Goal: Task Accomplishment & Management: Use online tool/utility

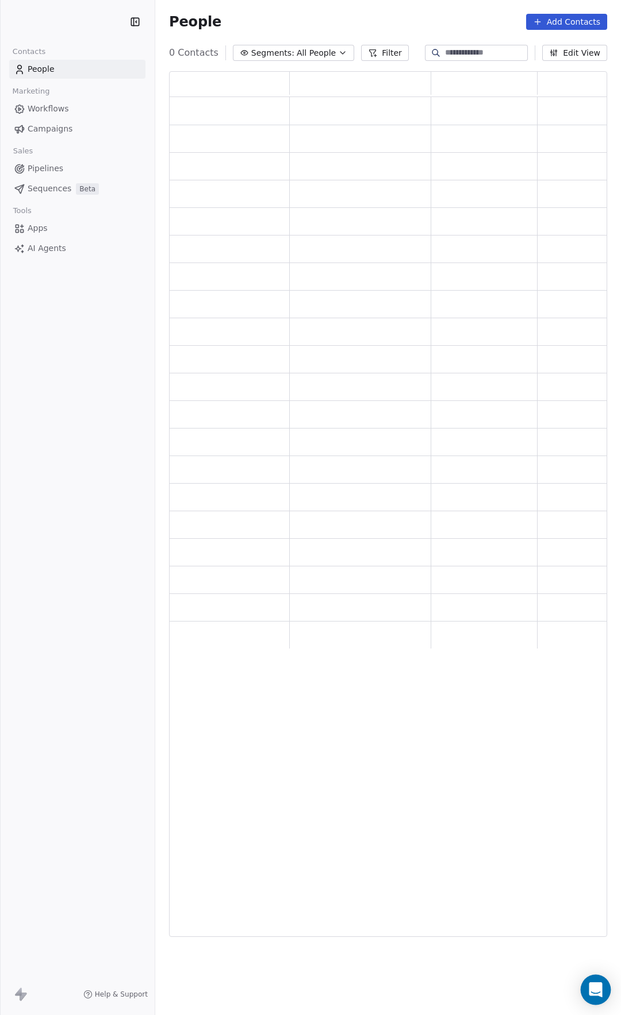
scroll to position [857, 436]
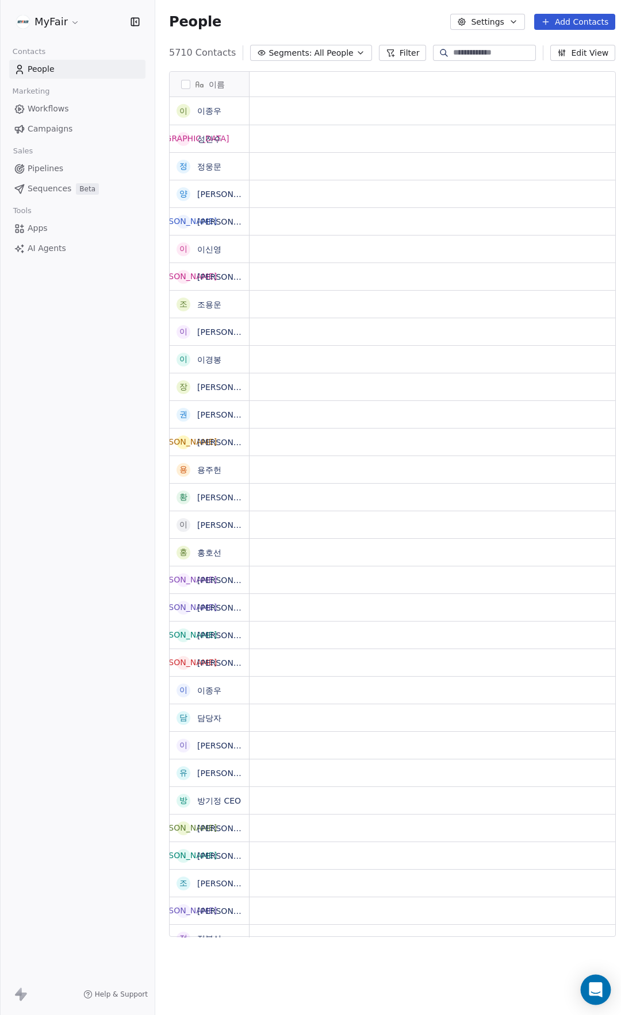
click at [597, 990] on icon "Open Intercom Messenger" at bounding box center [594, 990] width 13 height 15
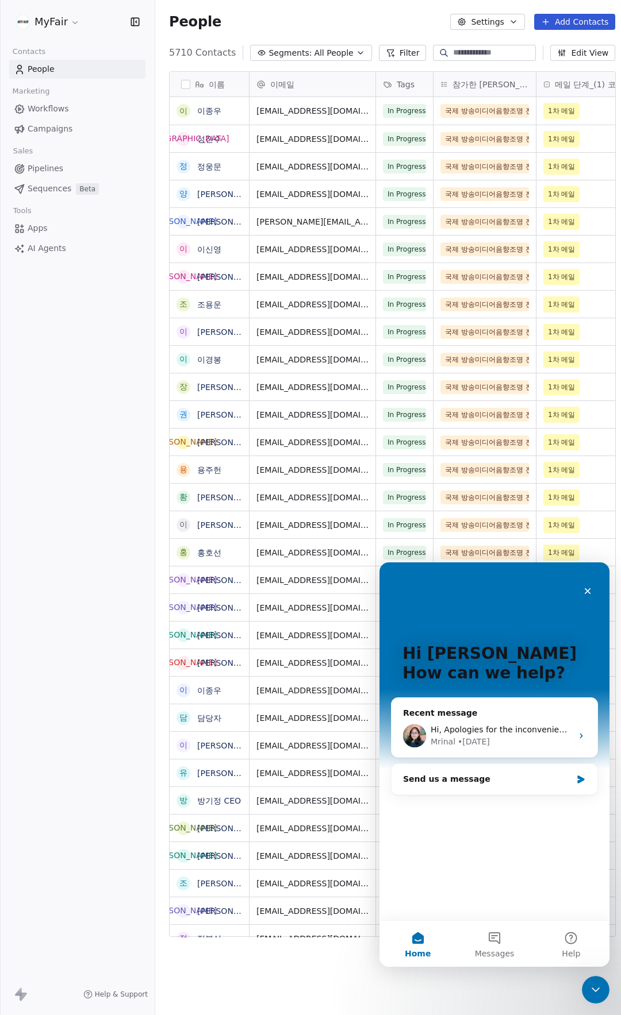
scroll to position [0, 0]
click at [500, 959] on button "Messages" at bounding box center [494, 944] width 76 height 46
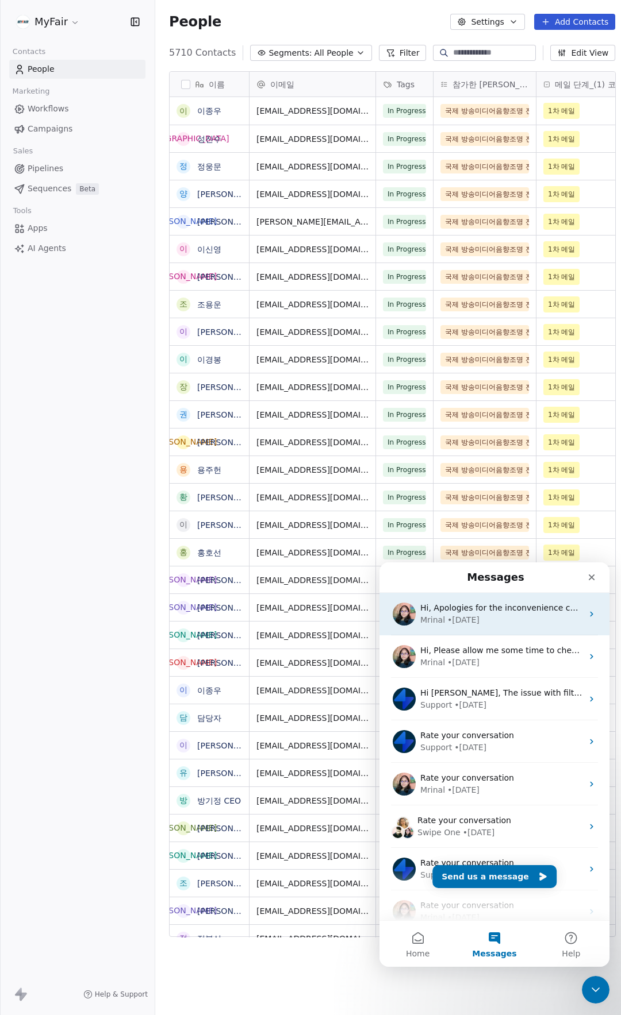
click at [501, 629] on div "Hi, Apologies for the inconvenience caused. Please allow me some time to furthe…" at bounding box center [494, 614] width 230 height 43
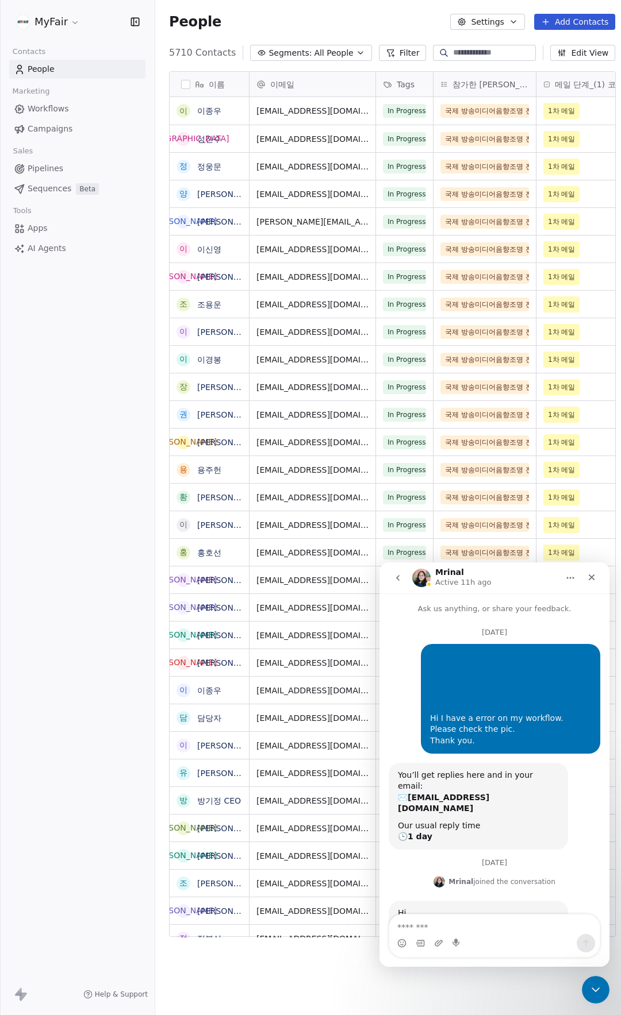
scroll to position [75, 0]
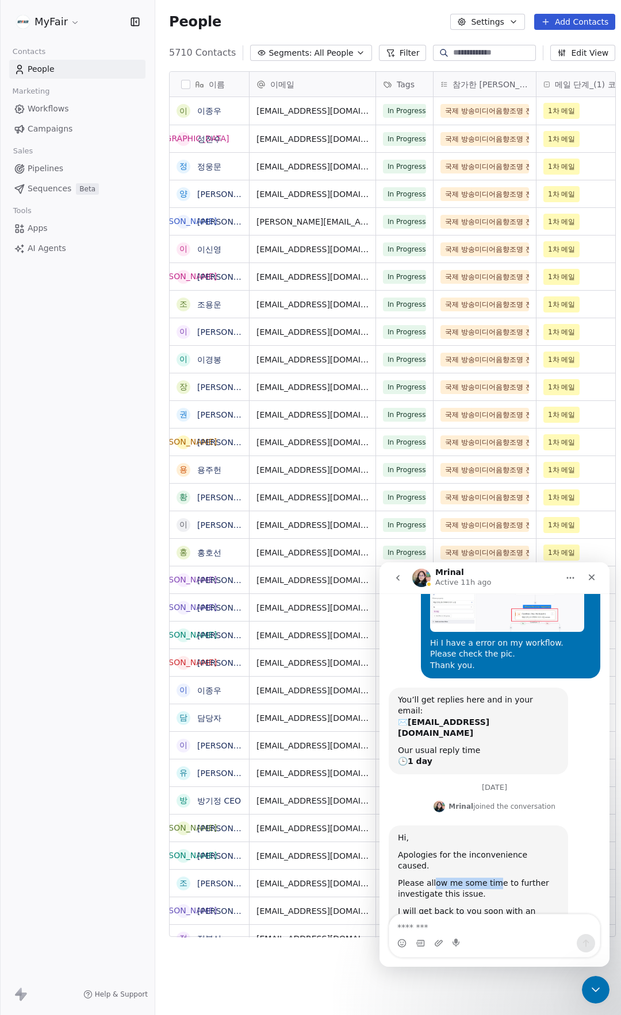
drag, startPoint x: 432, startPoint y: 849, endPoint x: 495, endPoint y: 848, distance: 62.6
click at [495, 878] on div "Please allow me some time to further investigate this issue." at bounding box center [478, 889] width 161 height 22
drag, startPoint x: 443, startPoint y: 859, endPoint x: 518, endPoint y: 859, distance: 75.3
click at [499, 878] on div "Please allow me some time to further investigate this issue." at bounding box center [478, 889] width 161 height 22
click at [518, 878] on div "Please allow me some time to further investigate this issue." at bounding box center [478, 889] width 161 height 22
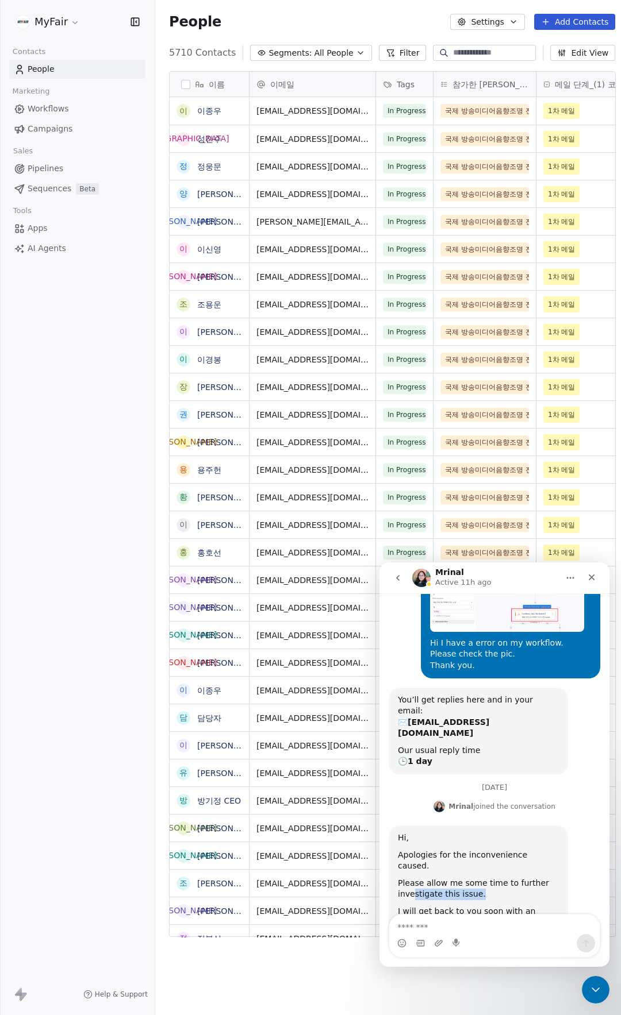
drag, startPoint x: 492, startPoint y: 860, endPoint x: 412, endPoint y: 860, distance: 79.9
click at [412, 878] on div "Please allow me some time to further investigate this issue." at bounding box center [478, 889] width 161 height 22
drag, startPoint x: 443, startPoint y: 881, endPoint x: 537, endPoint y: 872, distance: 94.6
click at [529, 906] on div "I will get back to you soon with an update." at bounding box center [478, 917] width 161 height 22
drag, startPoint x: 537, startPoint y: 872, endPoint x: 532, endPoint y: 860, distance: 13.7
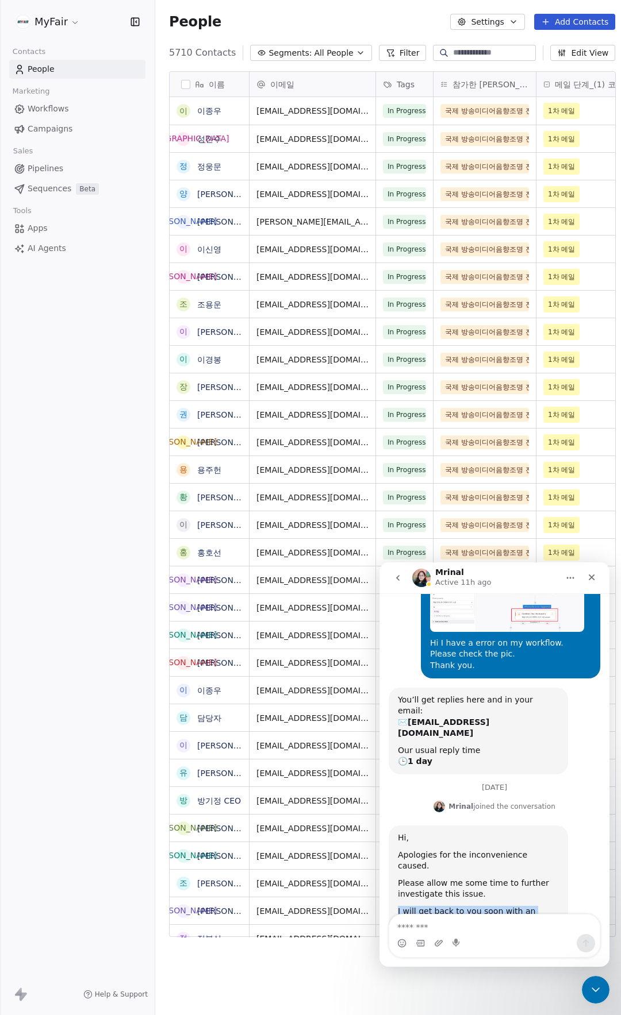
click at [537, 869] on div "Hi, Apologies for the inconvenience caused. Please allow me some time to furthe…" at bounding box center [478, 881] width 161 height 96
click at [532, 878] on div "Please allow me some time to further investigate this issue." at bounding box center [478, 889] width 161 height 22
click at [591, 583] on div "Close" at bounding box center [591, 577] width 21 height 21
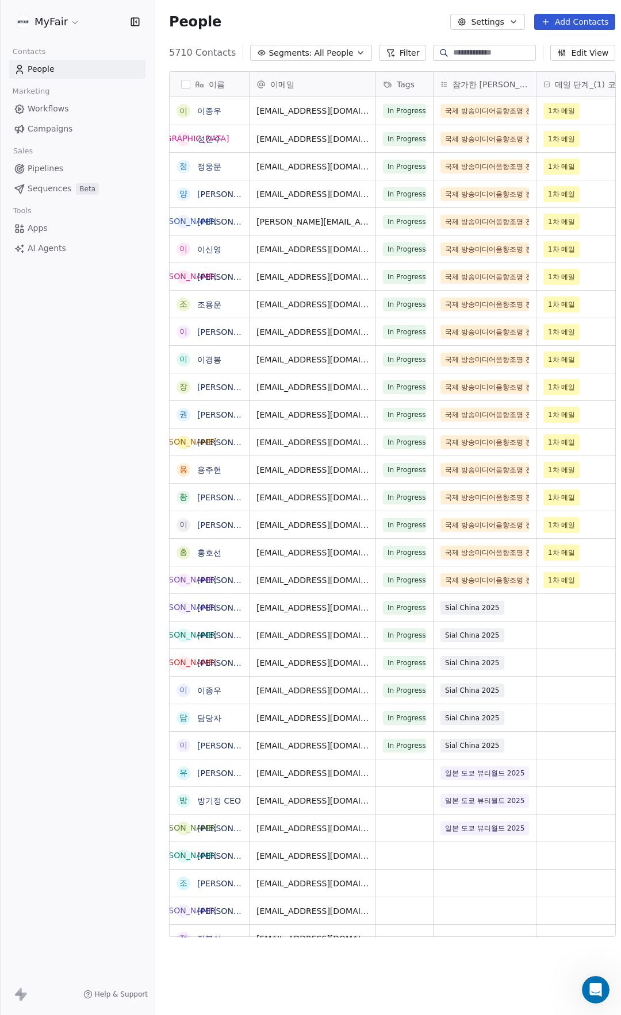
click at [378, 12] on div "People Settings Add Contacts" at bounding box center [392, 22] width 474 height 44
click at [78, 110] on link "Workflows" at bounding box center [77, 108] width 136 height 19
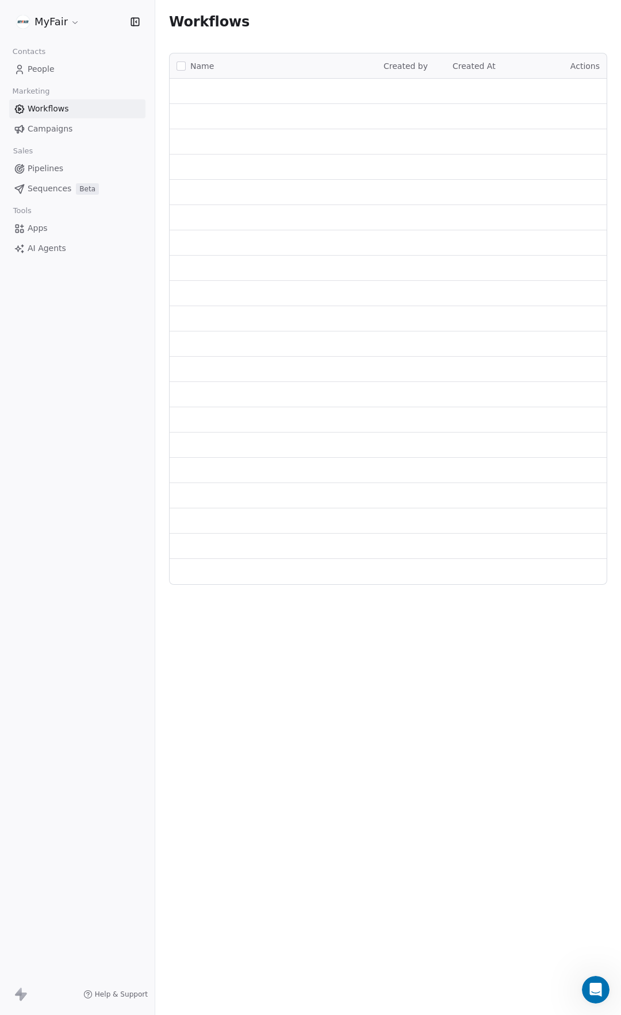
click at [69, 129] on span "Campaigns" at bounding box center [50, 129] width 45 height 12
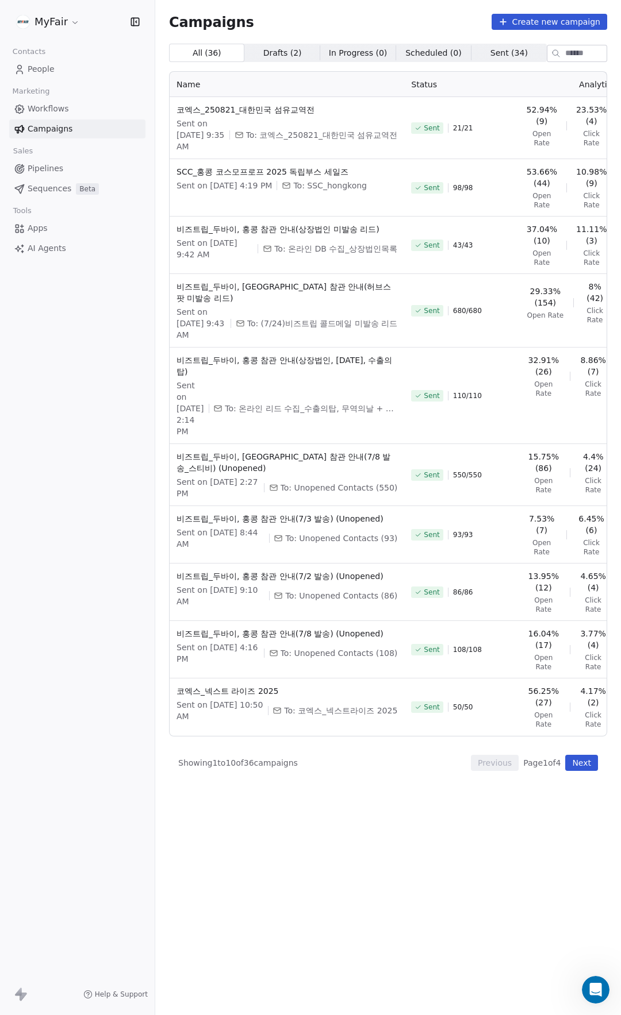
click at [56, 102] on link "Workflows" at bounding box center [77, 108] width 136 height 19
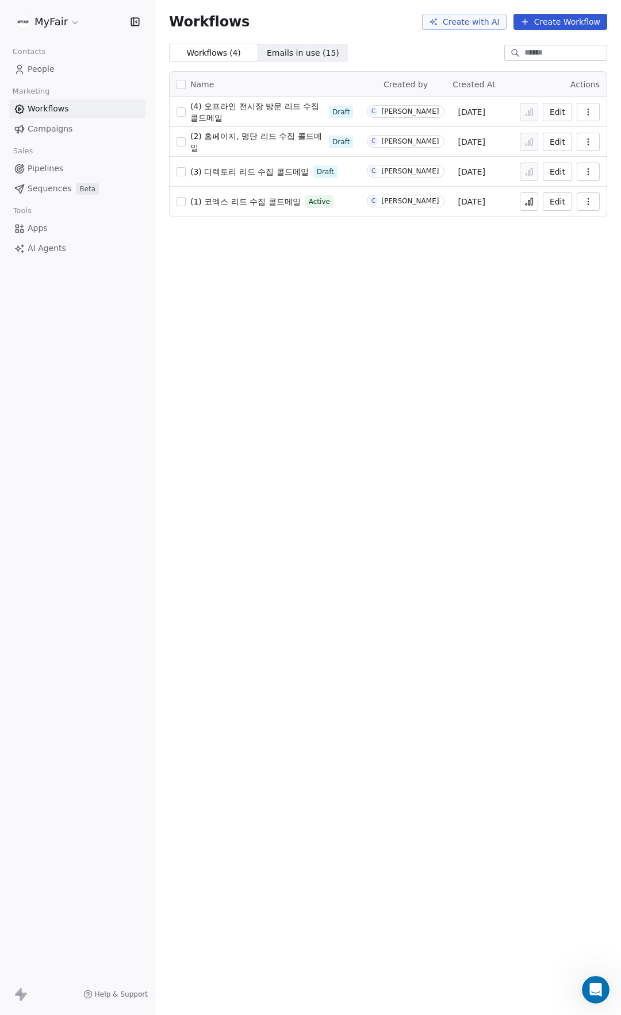
click at [297, 260] on div "Workflows Create with AI Create Workflow Workflows ( 4 ) Workflows ( 4 ) Emails…" at bounding box center [387, 507] width 465 height 1015
click at [358, 32] on div "Workflows Create with AI Create Workflow" at bounding box center [387, 22] width 465 height 44
click at [361, 30] on div "Workflows Create with AI Create Workflow" at bounding box center [387, 22] width 465 height 44
click at [359, 44] on div "Workflows ( 4 ) Workflows ( 4 ) Emails in use ( 15 ) Emails in use ( 15 )" at bounding box center [387, 53] width 465 height 18
click at [233, 167] on span "(3) 디렉토리 리드 수집 콜드메일" at bounding box center [249, 171] width 118 height 9
